Goal: Find specific page/section: Find specific page/section

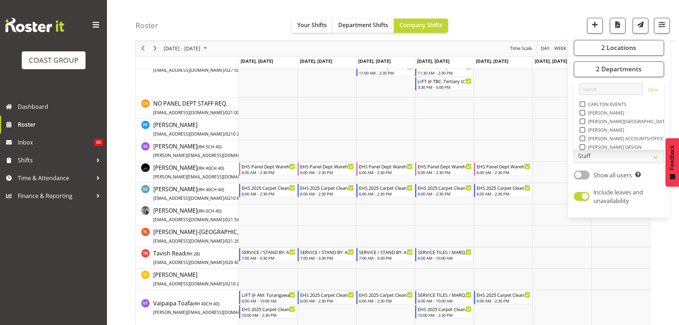
scroll to position [167, 0]
click at [489, 27] on div "Roster Your Shifts Department Shifts Company Shifts 2 Locations Clear CARLTON E…" at bounding box center [405, 20] width 540 height 41
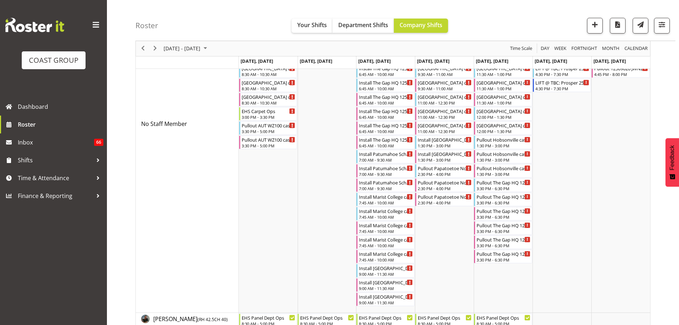
scroll to position [0, 0]
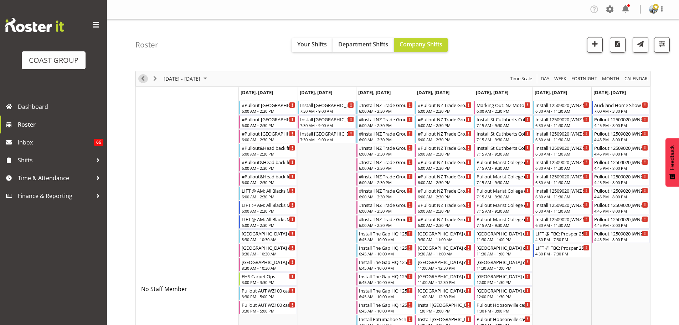
click at [141, 77] on span "Previous" at bounding box center [143, 78] width 9 height 9
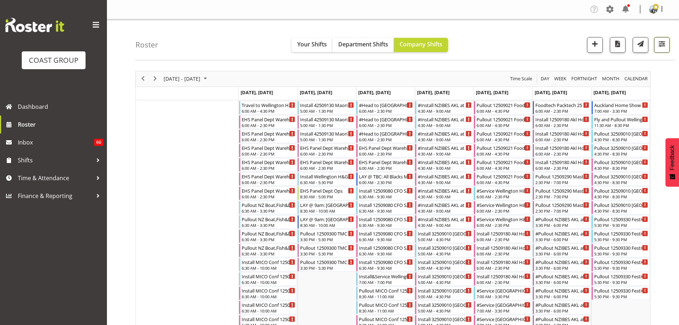
click at [660, 43] on span "button" at bounding box center [661, 43] width 9 height 9
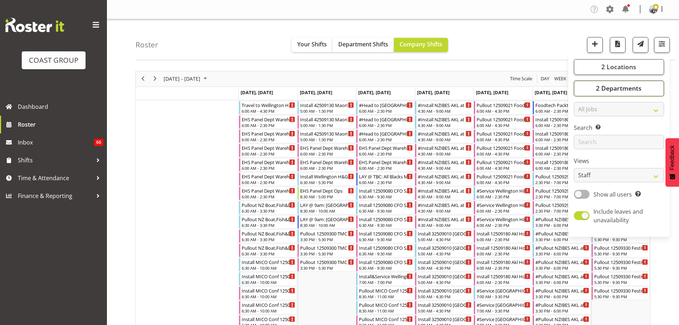
click at [644, 86] on button "2 Departments" at bounding box center [619, 89] width 90 height 16
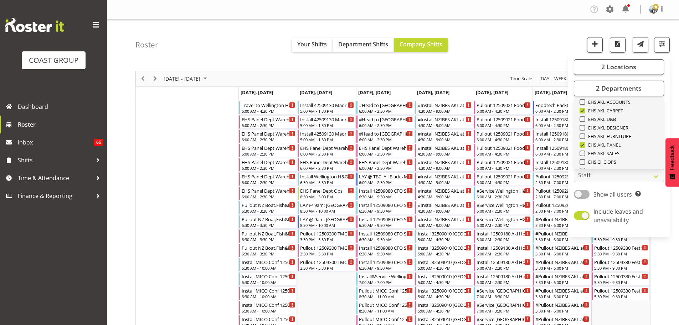
click at [606, 145] on span "EHS AKL PANEL" at bounding box center [603, 145] width 36 height 6
click at [584, 145] on input "EHS AKL PANEL" at bounding box center [581, 144] width 5 height 5
checkbox input "false"
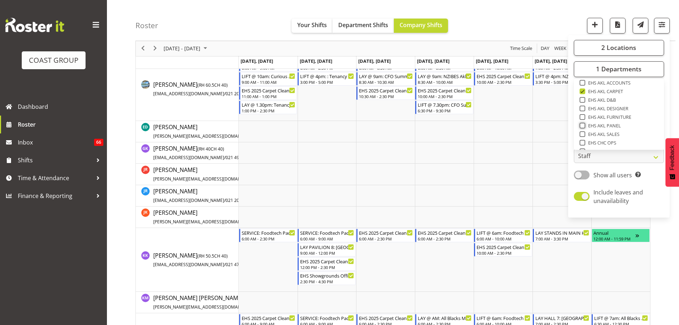
scroll to position [178, 0]
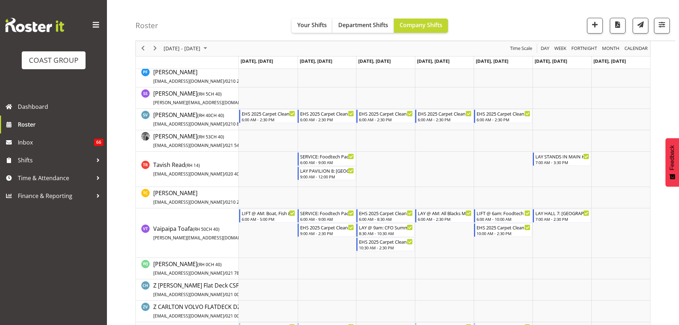
scroll to position [570, 0]
